Goal: Transaction & Acquisition: Download file/media

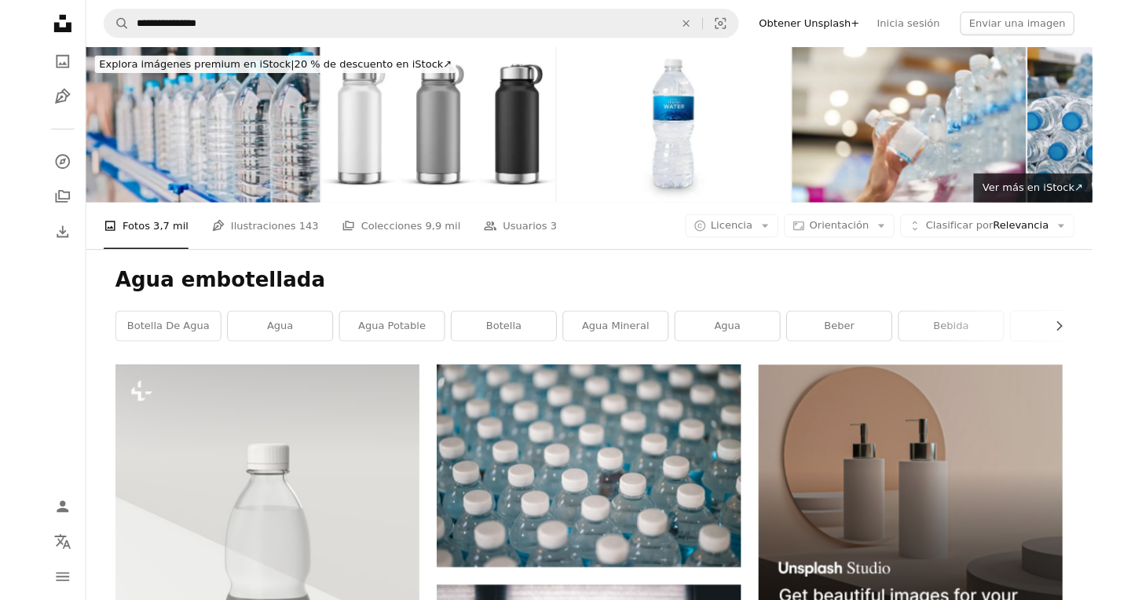
scroll to position [597, 0]
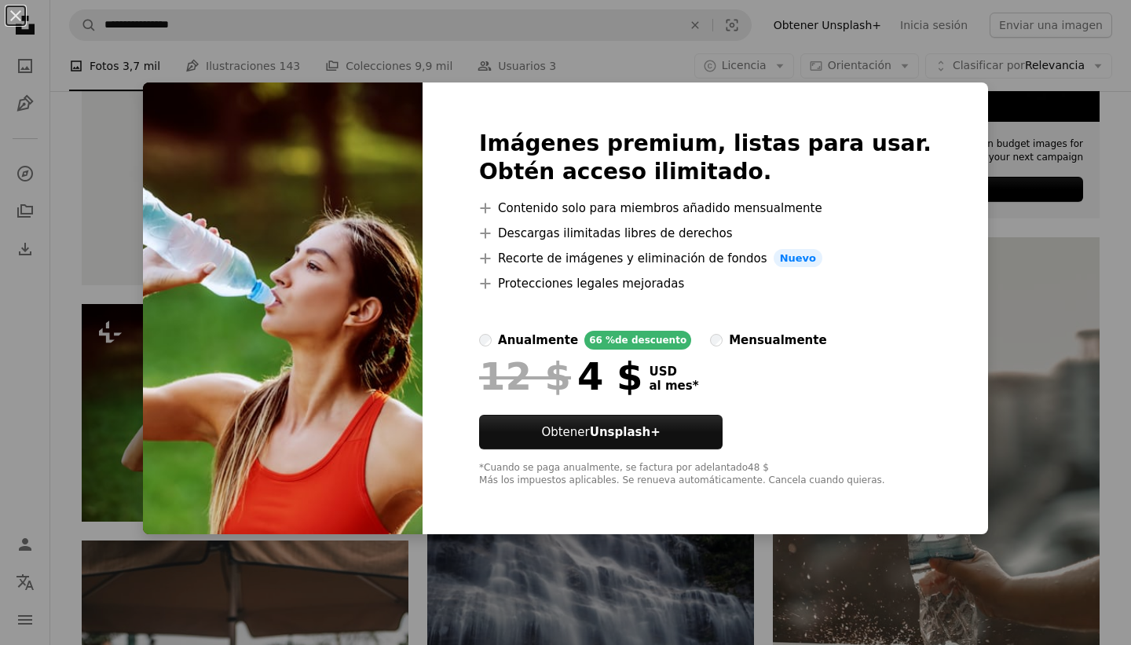
click at [148, 411] on div "An X shape Imágenes premium, listas para usar. Obtén acceso ilimitado. A plus s…" at bounding box center [565, 322] width 1131 height 645
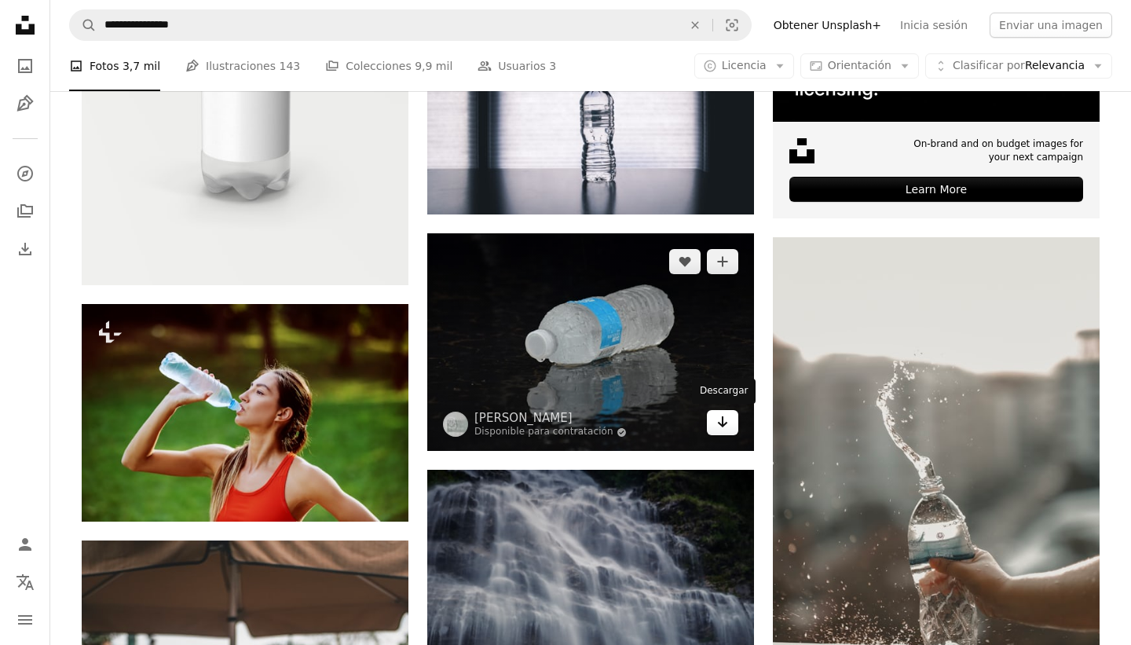
click at [726, 427] on icon "Arrow pointing down" at bounding box center [722, 421] width 13 height 19
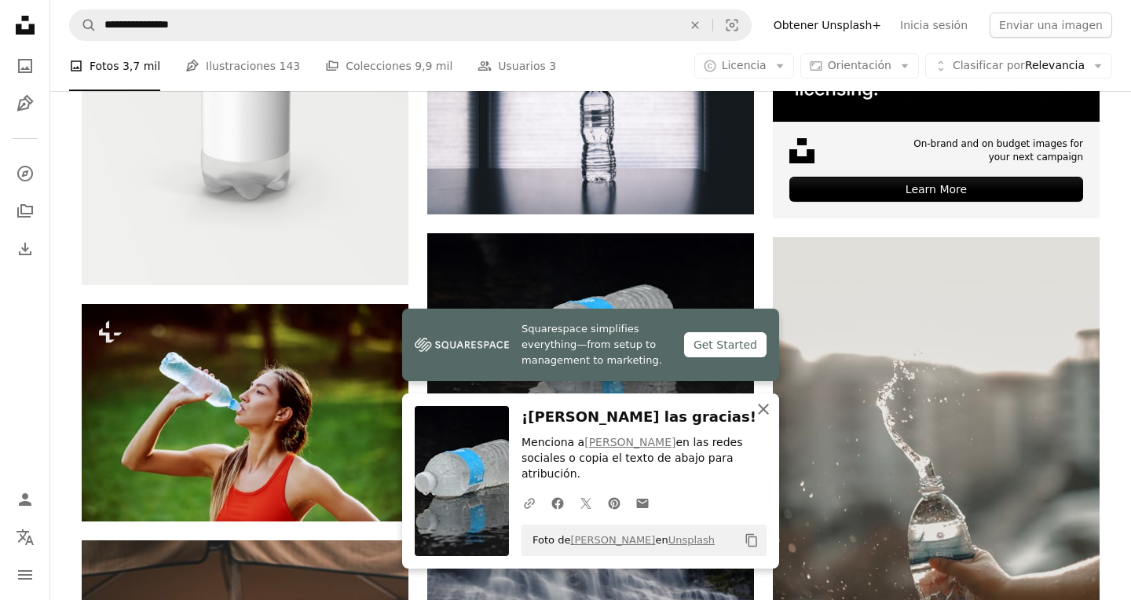
click at [766, 406] on icon "button" at bounding box center [763, 409] width 11 height 11
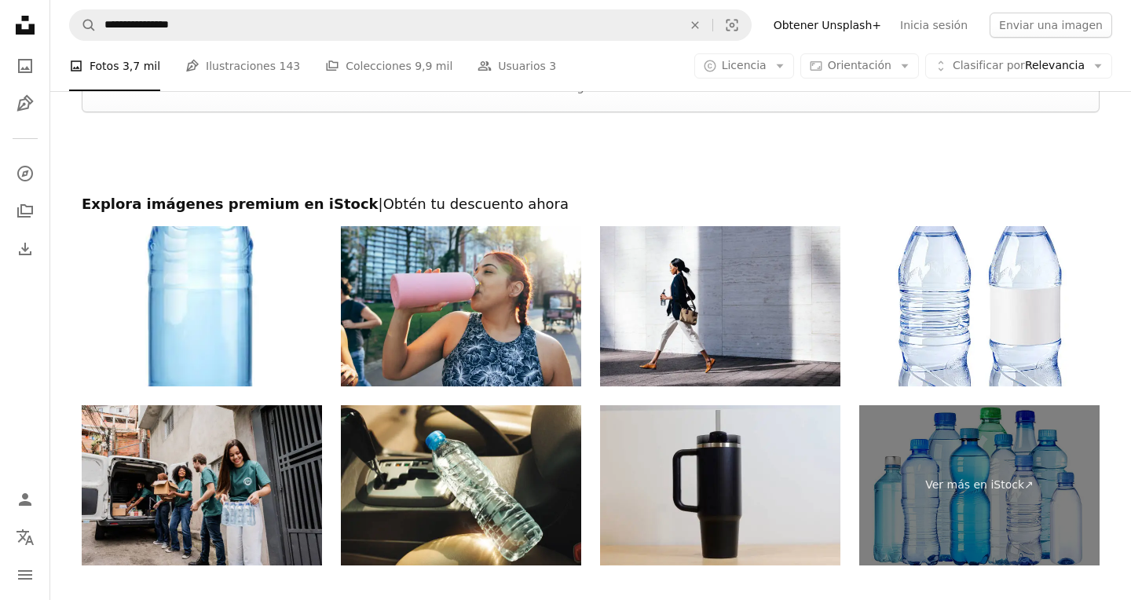
scroll to position [3239, 0]
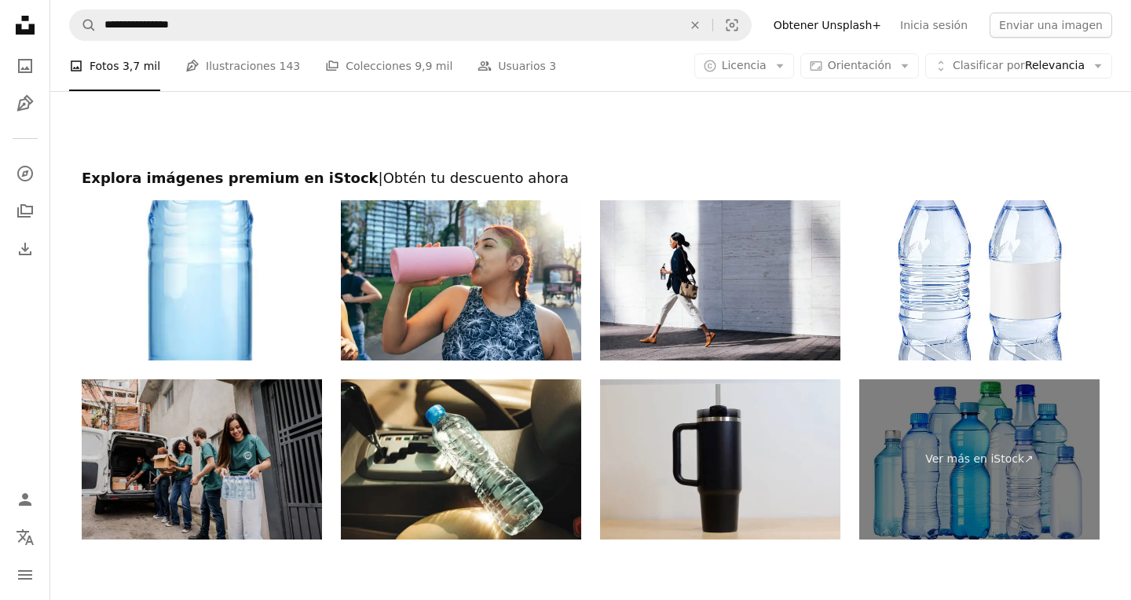
click at [182, 467] on img at bounding box center [202, 459] width 240 height 160
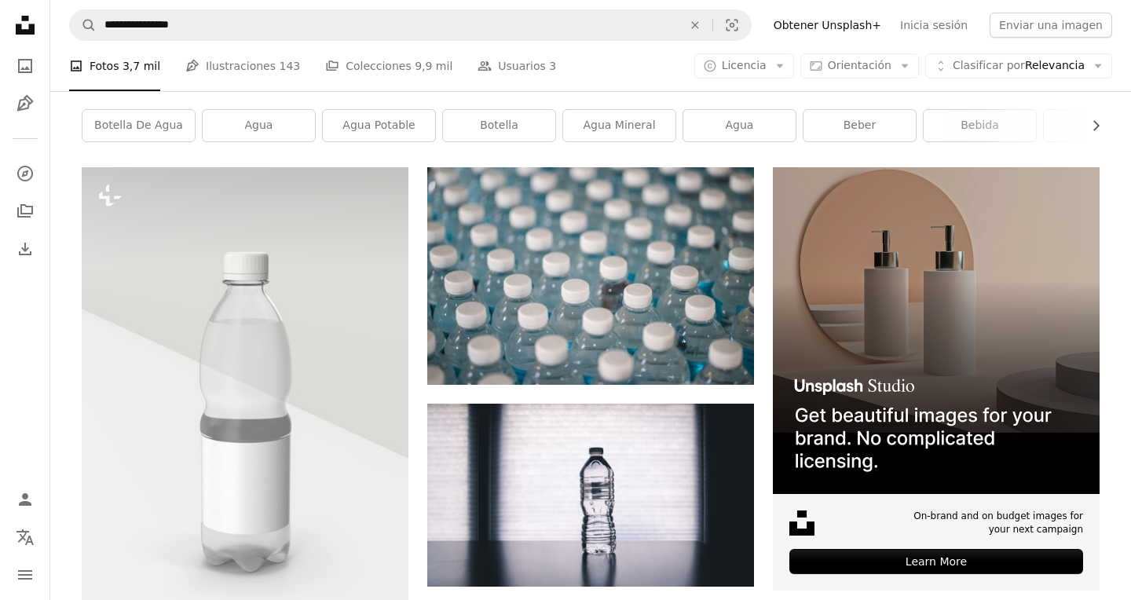
scroll to position [224, 0]
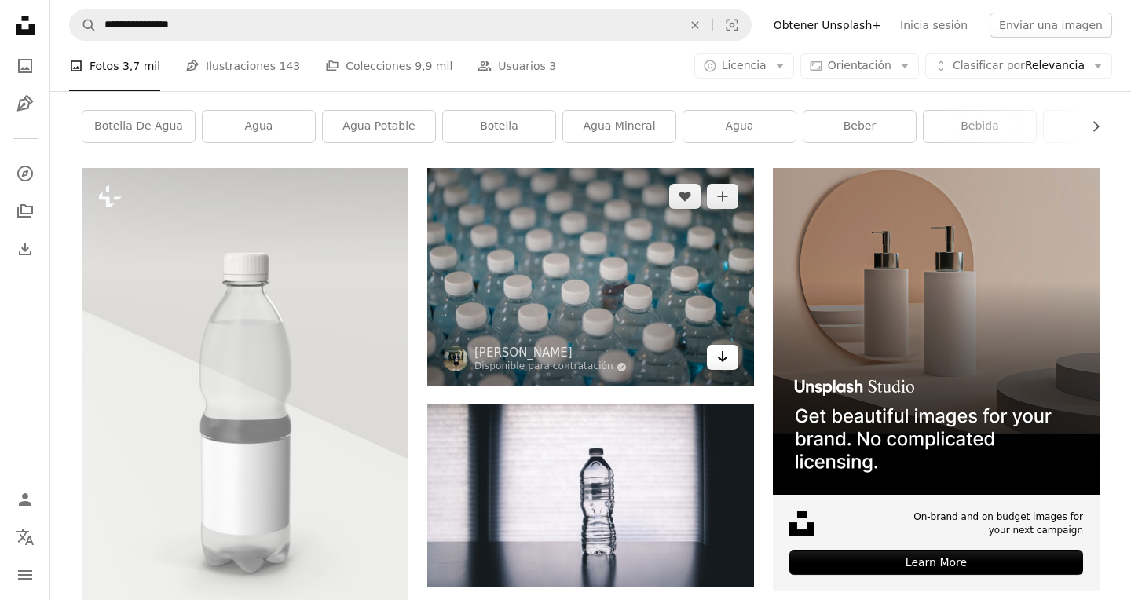
click at [720, 360] on icon "Descargar" at bounding box center [723, 356] width 10 height 11
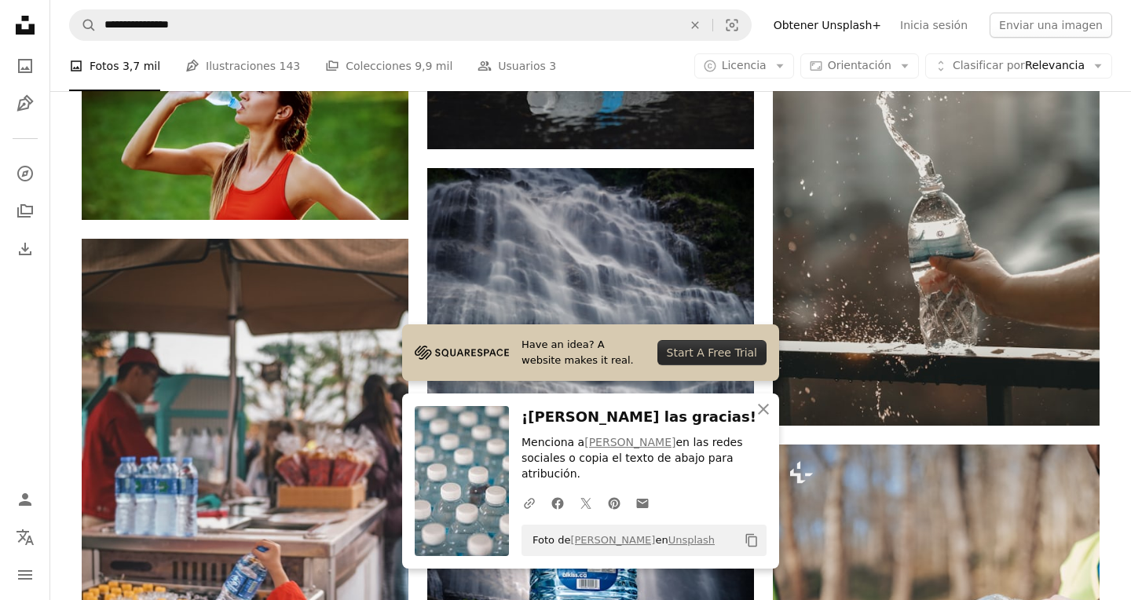
scroll to position [915, 0]
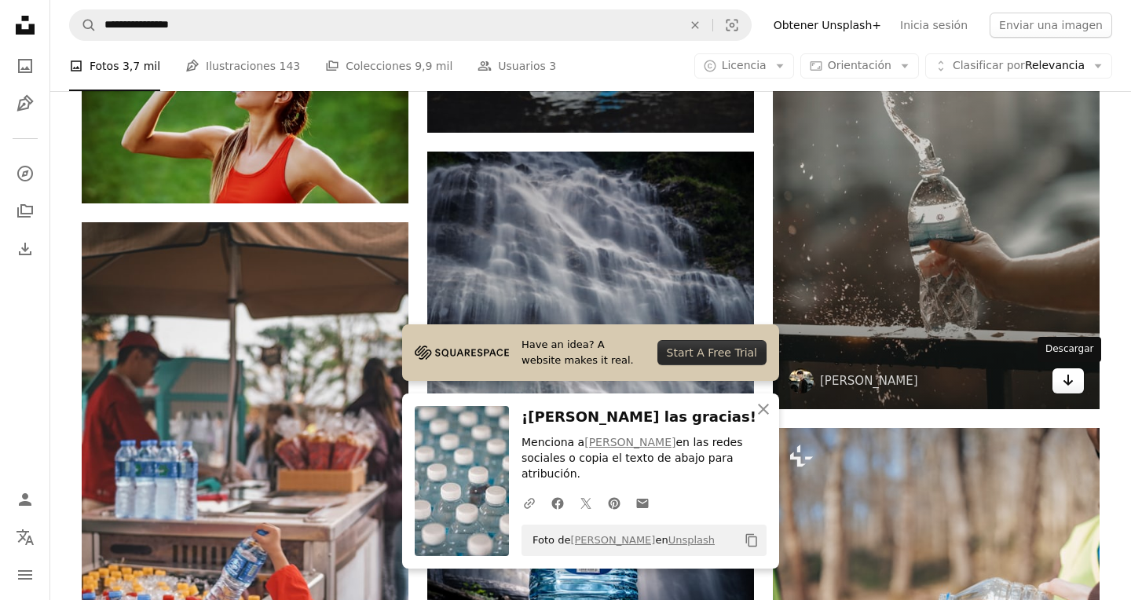
click at [1066, 381] on icon "Arrow pointing down" at bounding box center [1068, 380] width 13 height 19
